Goal: Entertainment & Leisure: Consume media (video, audio)

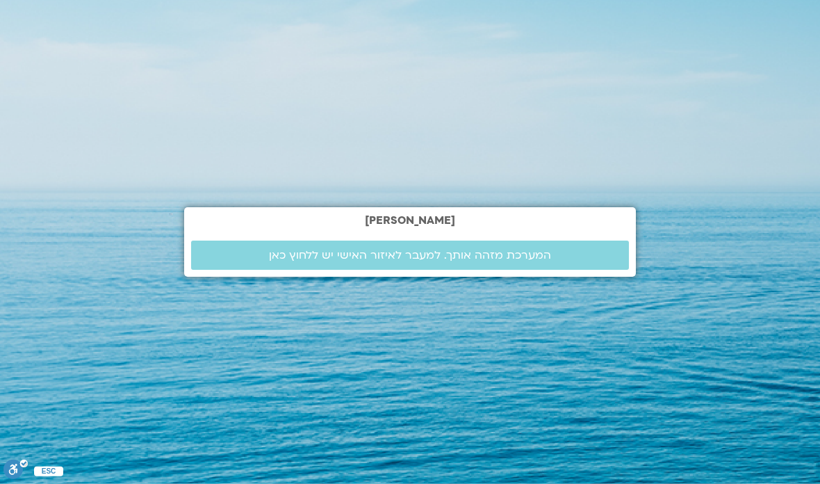
click at [534, 261] on span "המערכת מזהה אותך. למעבר לאיזור האישי יש ללחוץ כאן" at bounding box center [410, 255] width 282 height 13
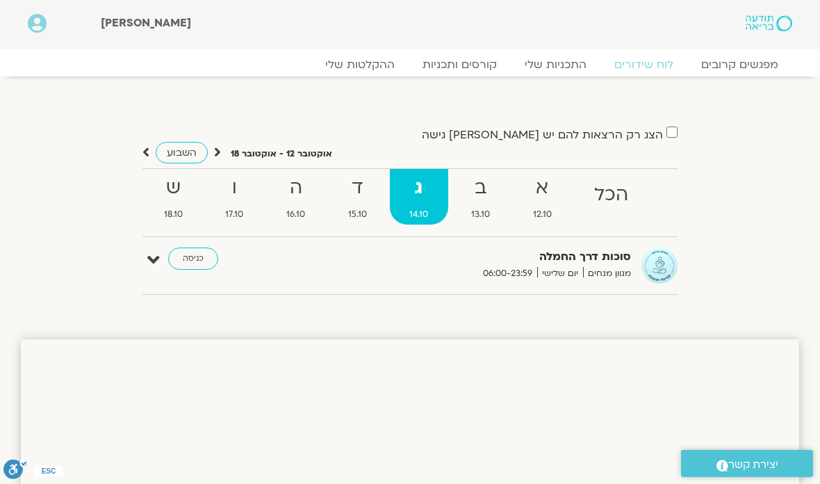
click at [193, 259] on link "כניסה" at bounding box center [193, 259] width 50 height 22
click at [191, 264] on link "כניסה" at bounding box center [193, 259] width 50 height 22
click at [179, 251] on link "כניסה" at bounding box center [193, 259] width 50 height 22
click at [159, 259] on icon at bounding box center [153, 259] width 13 height 19
click at [193, 259] on link "כניסה" at bounding box center [193, 259] width 50 height 22
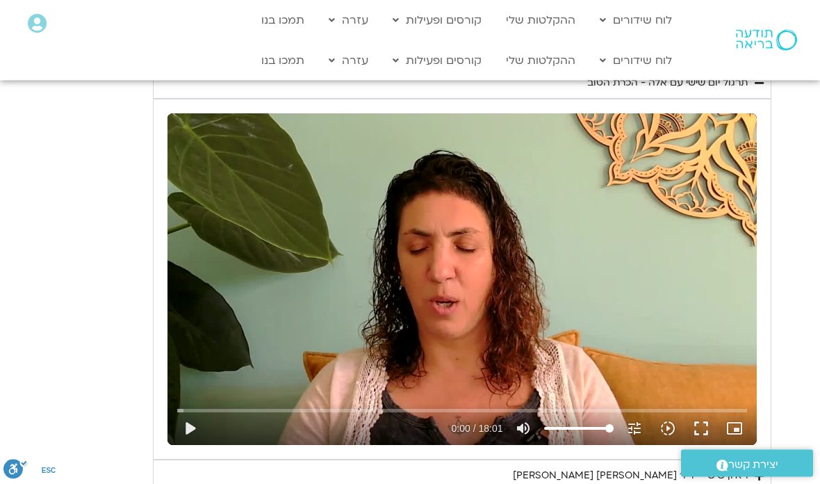
scroll to position [1098, 0]
click at [178, 426] on button "play_arrow" at bounding box center [189, 428] width 33 height 33
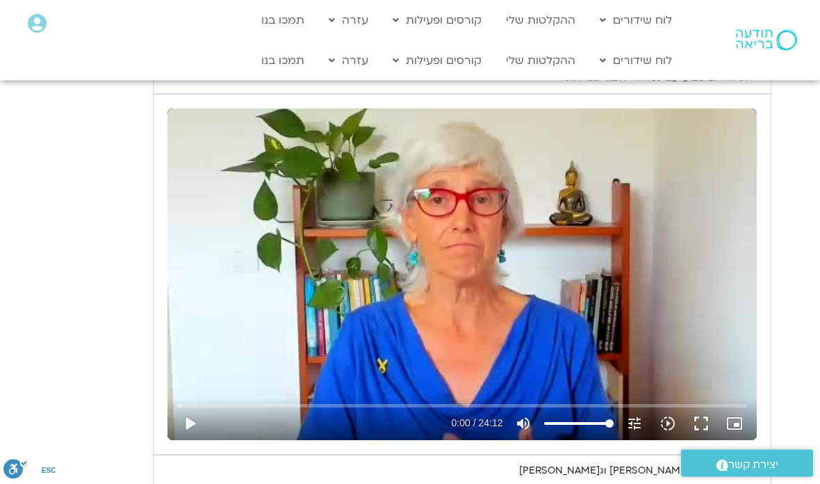
scroll to position [648, 0]
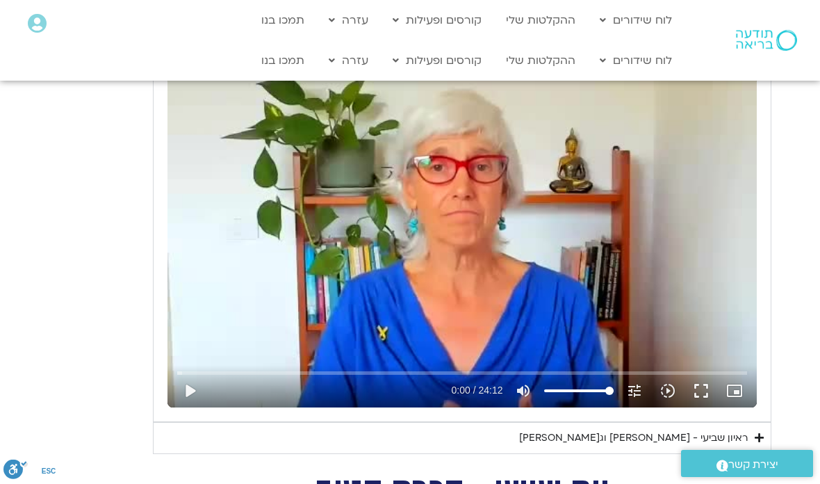
click at [730, 435] on div "ראיון שביעי - [PERSON_NAME] וג[PERSON_NAME]" at bounding box center [633, 438] width 229 height 17
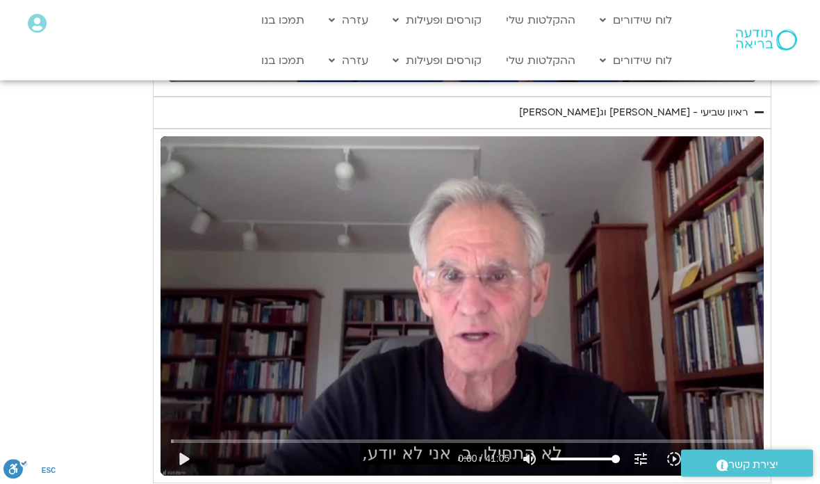
scroll to position [973, 0]
click at [176, 463] on button "play_arrow" at bounding box center [183, 458] width 33 height 33
type input "1081.16"
type input "0.0605637915432453"
type input "1081.16"
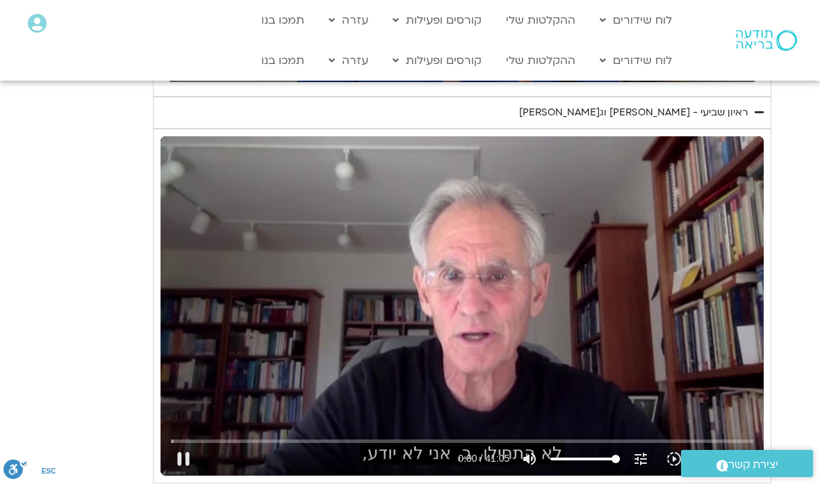
type input "0.176612499868497"
type input "1081.16"
type input "0.240094792385825"
type input "1081.16"
type input "0.366465209493993"
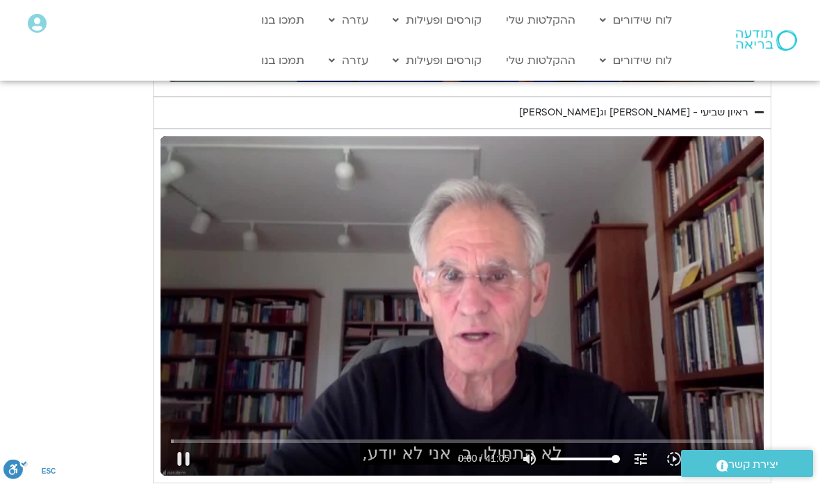
type input "1081.16"
type input "0.492661709420187"
type input "1081.16"
type input "0.618128709619569"
type input "1081.16"
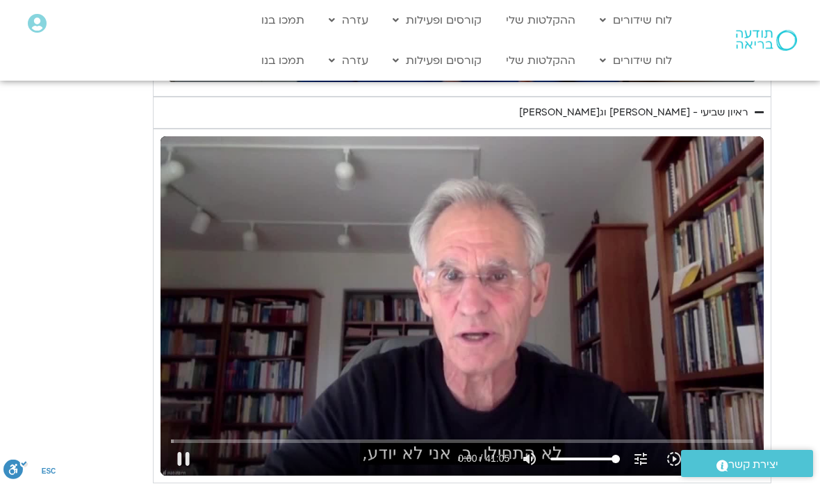
type input "0.744162584178684"
type input "1081.16"
type input "0.870642042852225"
type input "1081.16"
type input "0.911635702"
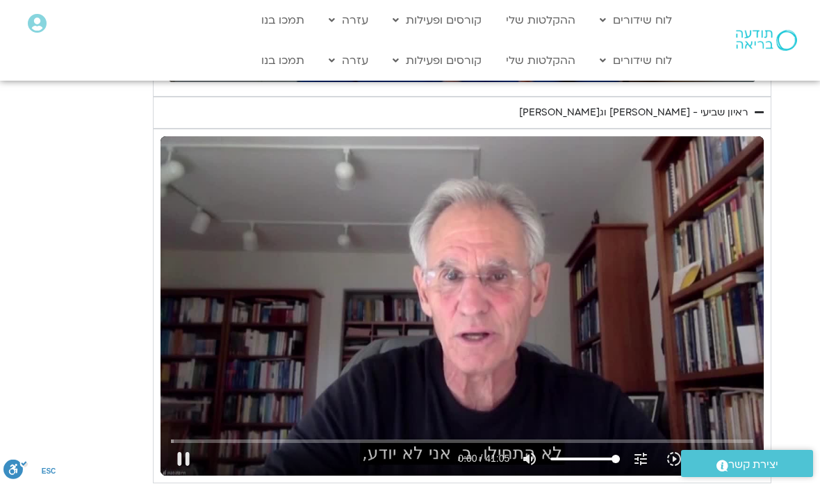
type input "1081.16"
type input "1.12383014501653"
type input "1081.16"
type input "1.24891161574961"
type input "1081.16"
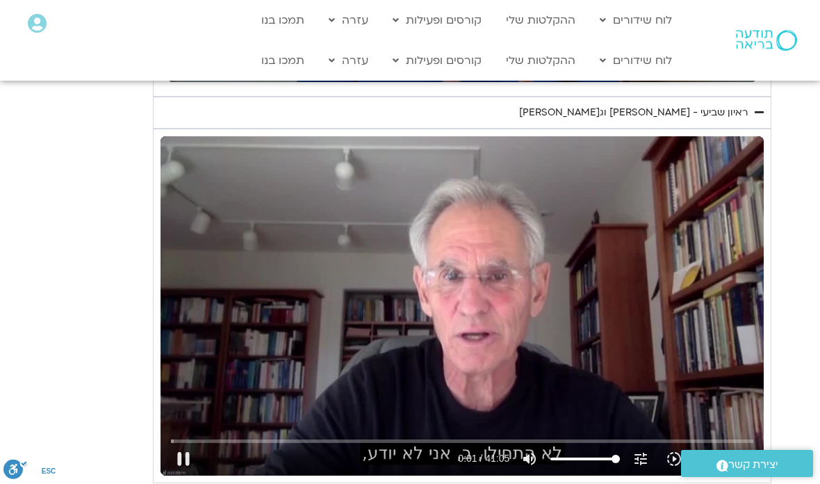
type input "1.37397220891089"
type input "1081.16"
type input "1.49971688533693"
type input "1081.16"
type input "1.62481749063633"
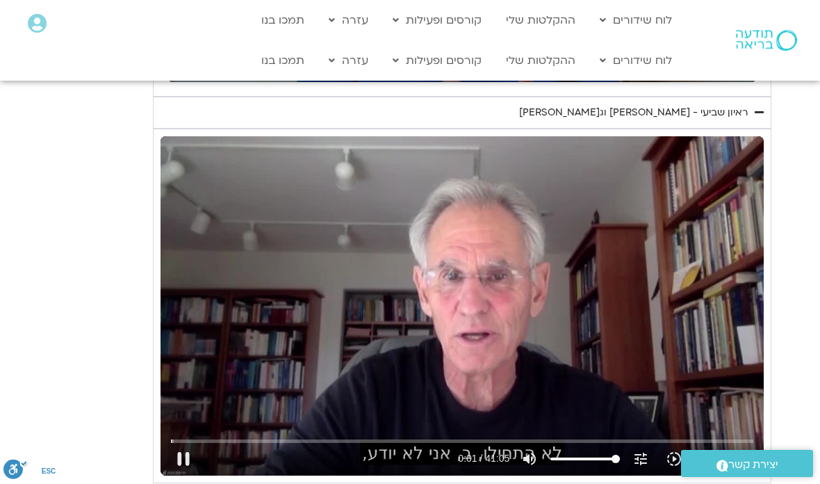
type input "1081.16"
type input "1.74986550023793"
type input "1081.16"
type input "1.87521434430804"
type input "1081.16"
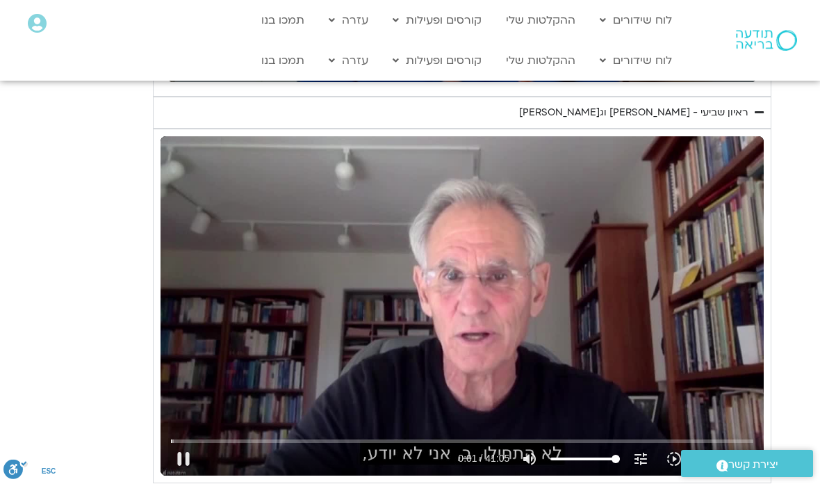
type input "2.00082497123304"
type input "1081.16"
type input "2.12647484896795"
type input "1081.16"
type input "2.25172651835292"
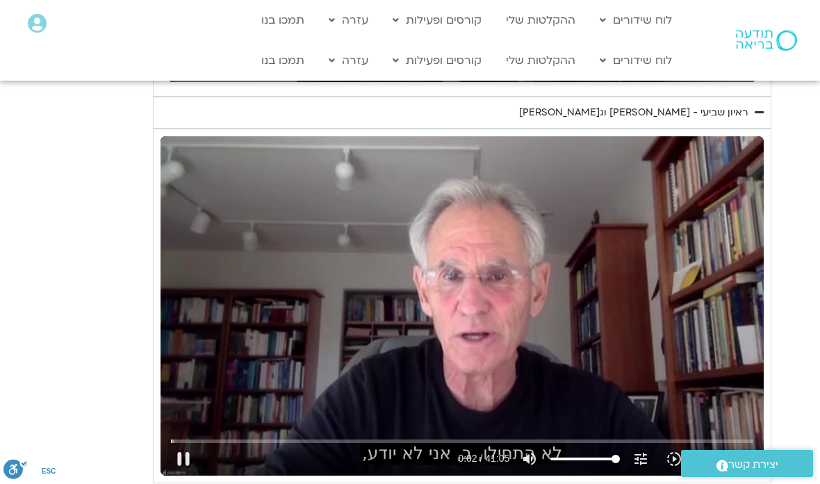
type input "1081.16"
type input "2.3774291863775"
type input "1081.16"
type input "2.50254468878146"
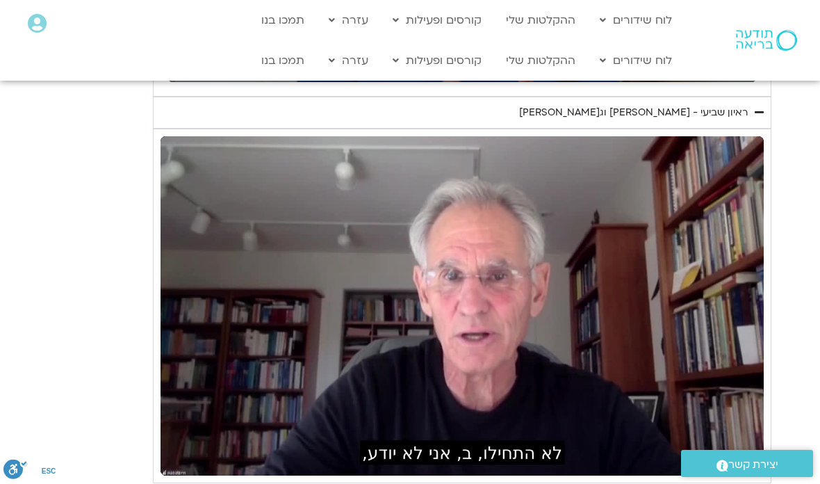
type input "1081.16"
type input "10.8812678373991"
type input "1081.16"
type input "10.915100449"
type input "1081.16"
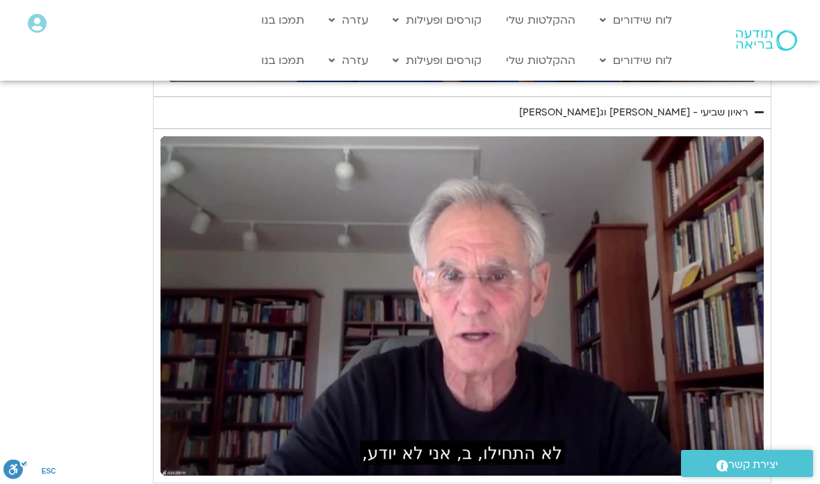
type input "11.0823125686968"
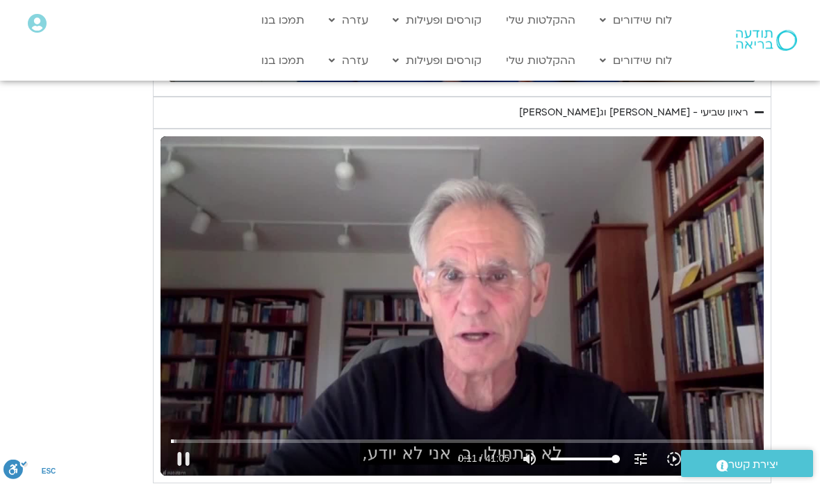
type input "1081.16"
type input "11.2075606499485"
type input "1081.16"
type input "11.3327758645138"
type input "1081.16"
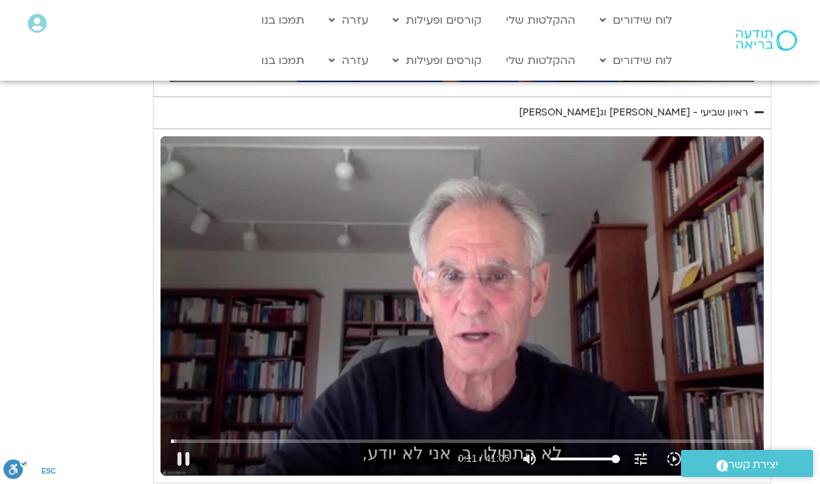
type input "11.458051907188"
type input "1081.16"
type input "11.5832767405625"
type input "1081.16"
type input "11.7092414076303"
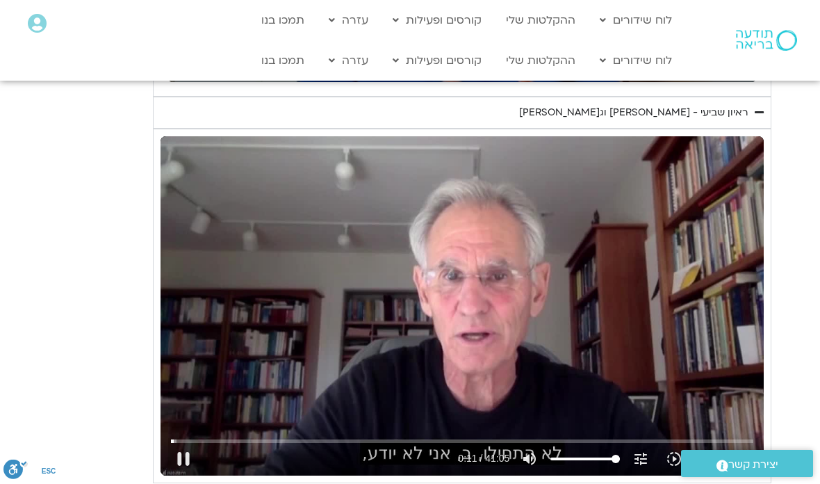
type input "1081.16"
type input "11.8342899965209"
type input "1081.16"
type input "11.909273947"
type input "1081.16"
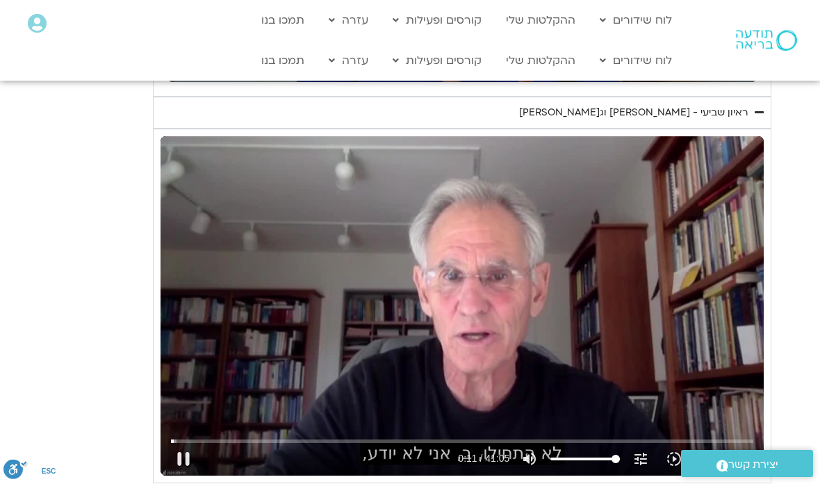
type input "12.0858908797736"
type input "1081.16"
type input "12.2110545830634"
type input "1081.16"
type input "12.3374508953294"
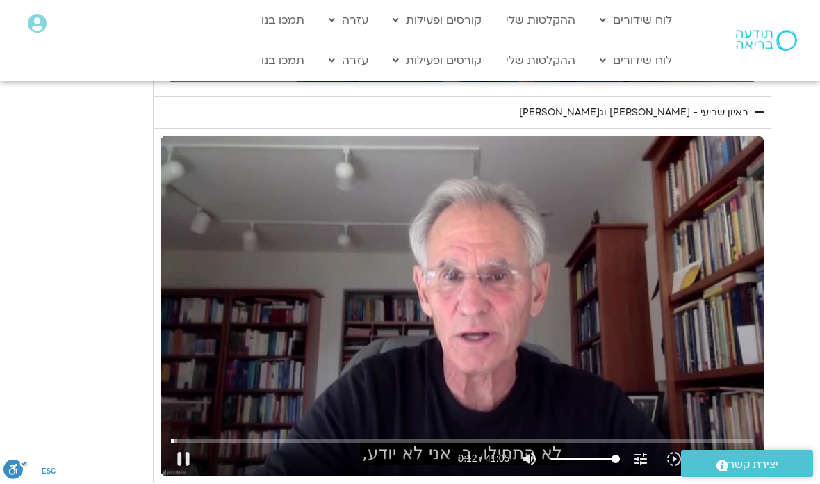
type input "1081.16"
type input "12.4625810796502"
type input "1081.16"
type input "12.5877680159077"
type input "1081.16"
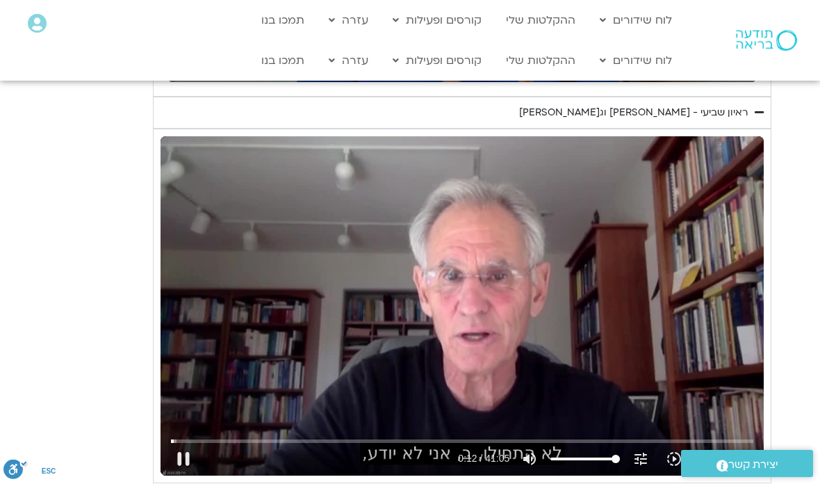
click at [711, 458] on button "fullscreen" at bounding box center [707, 458] width 33 height 33
type input "12.7359251792607"
type input "1081.16"
type input "12.9113761749958"
type input "1081.16"
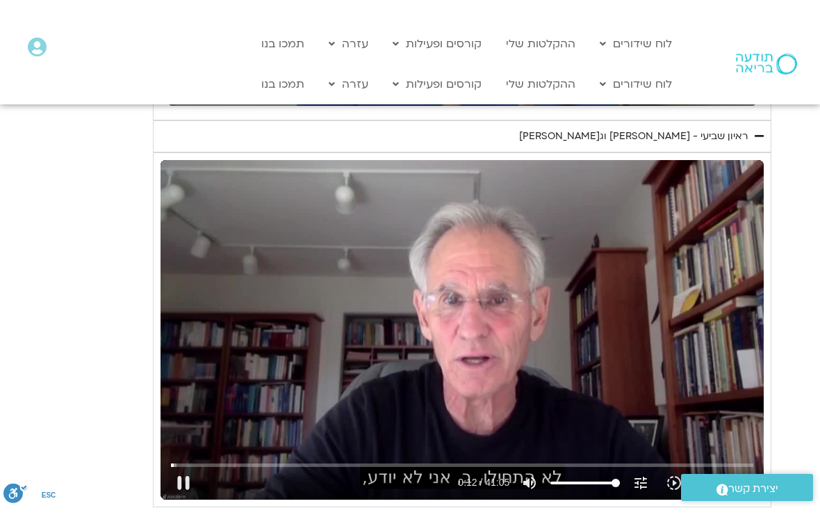
scroll to position [17, 0]
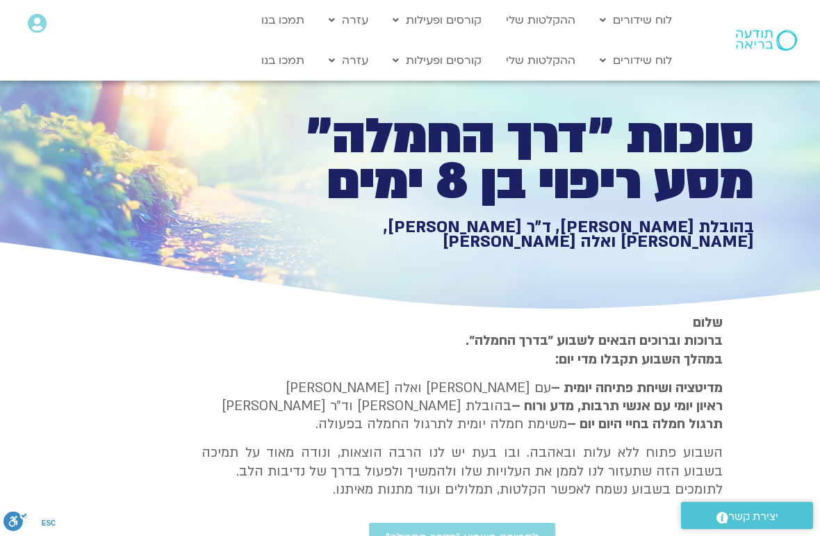
type input "13.0594809028232"
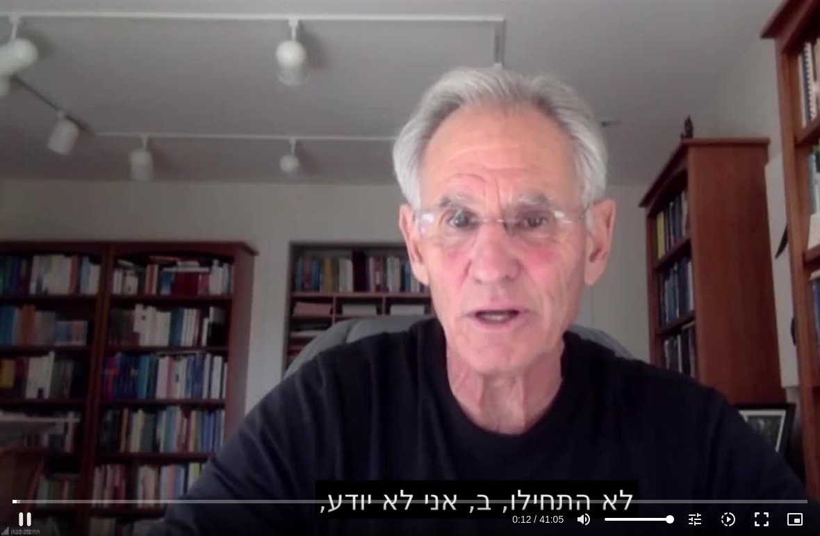
type input "1081.16"
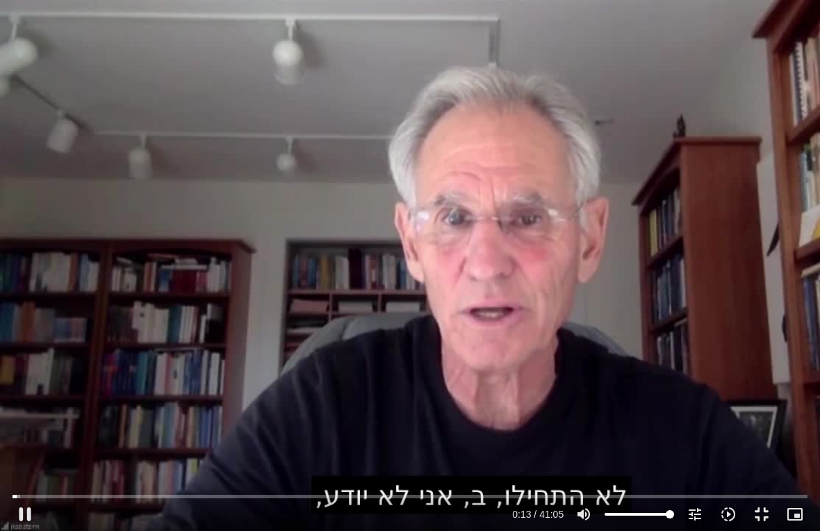
type input "13.1847722220676"
type input "1081.16"
type input "13.3100632766199"
type input "1081.16"
type input "13.4640064706989"
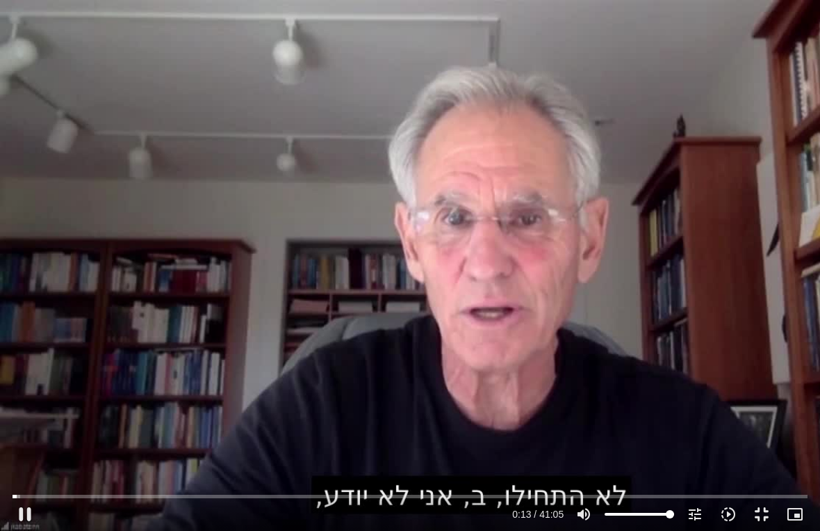
type input "1081.16"
type input "13.5906186247435"
type input "1081.16"
type input "13.7171280481624"
type input "1081.16"
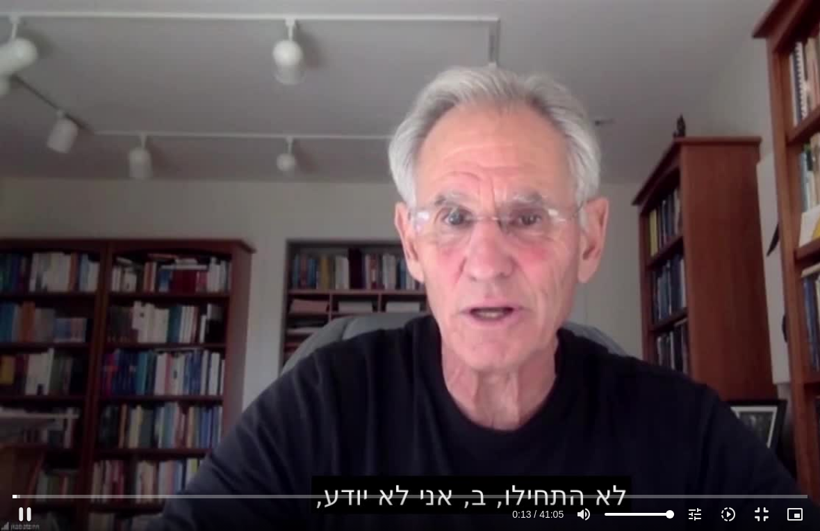
type input "13.8462323303138"
type input "1081.16"
type input "13.914552281"
type input "1081.16"
type input "14.1011082342361"
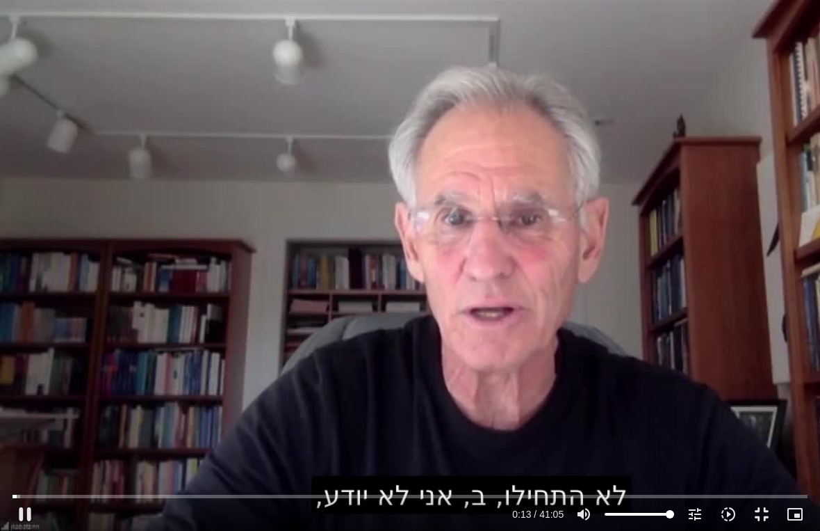
type input "1081.16"
type input "14.2275203520421"
type input "1081.16"
type input "14.3527595159447"
type input "1081.16"
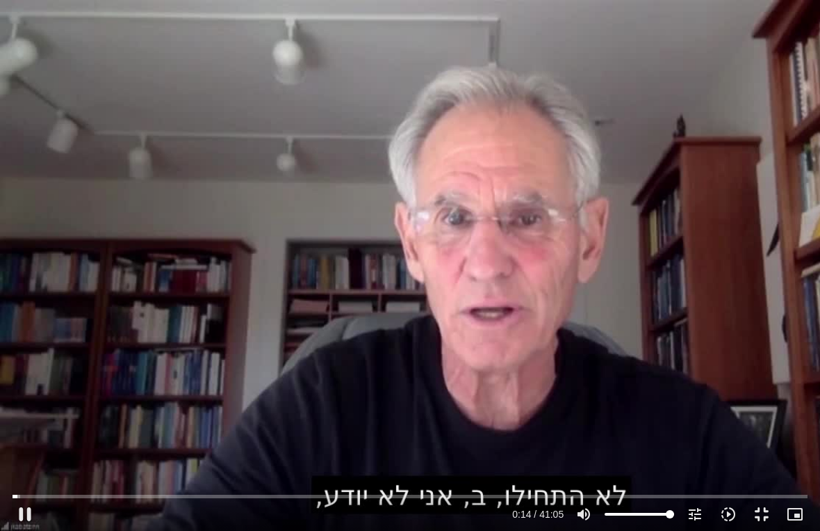
type input "14.4797184712879"
type input "1081.16"
type input "14.6049620087645"
type input "1081.16"
type input "14.7301366724939"
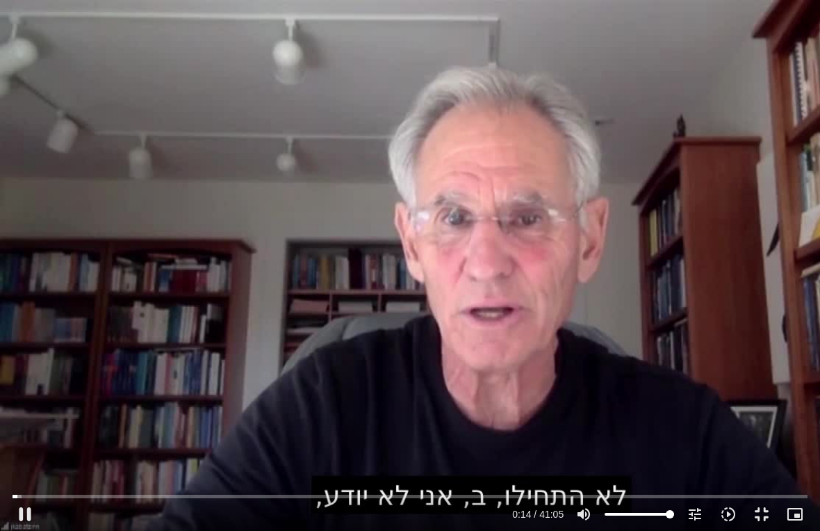
type input "1081.16"
type input "14.8568039996975"
type input "1081.16"
type input "14.912617111"
type input "1081.16"
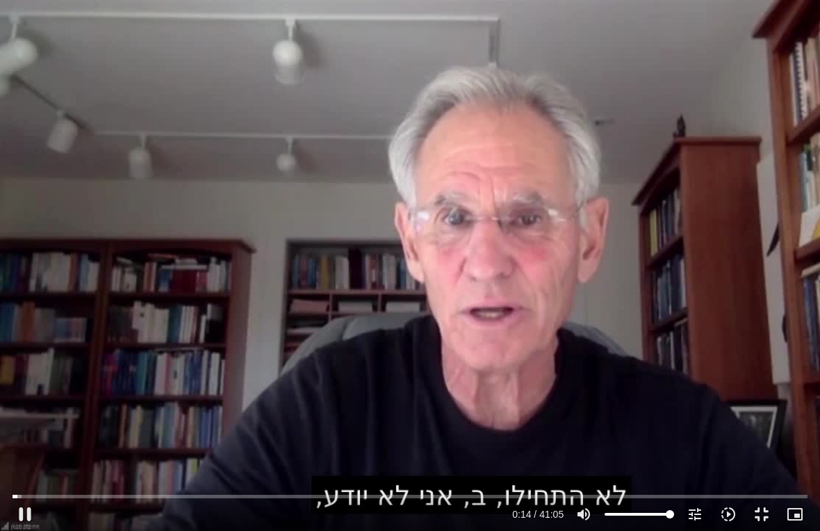
type input "15.1164568611461"
type input "1081.16"
type input "15.2441388724023"
type input "1081.16"
type input "15.3719452598339"
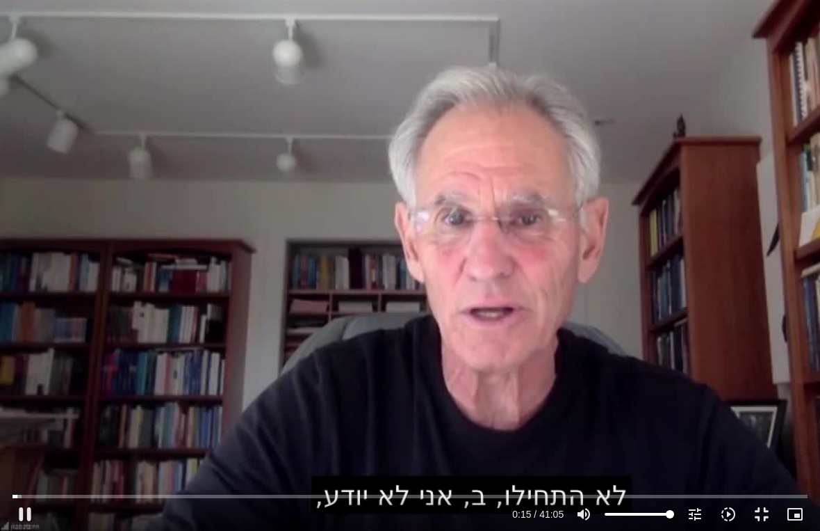
type input "1081.16"
type input "15.5011212724181"
type input "1081.16"
type input "15.6296946262276"
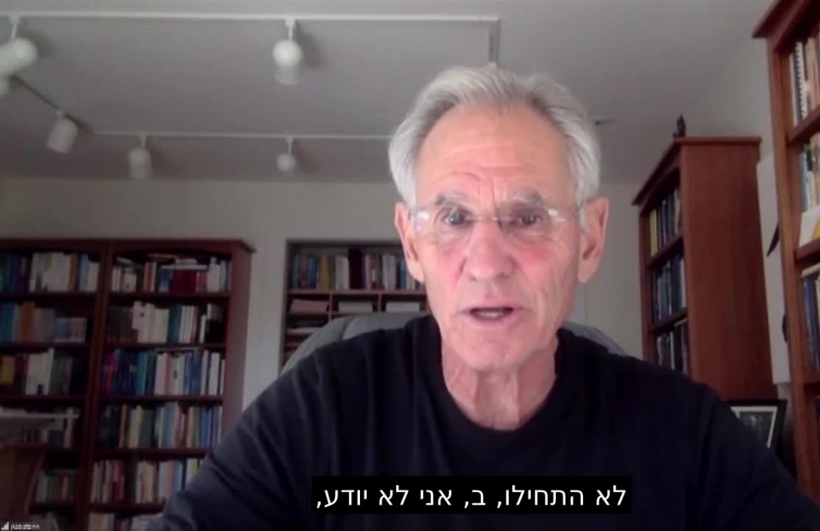
type input "1081.16"
